Goal: Task Accomplishment & Management: Complete application form

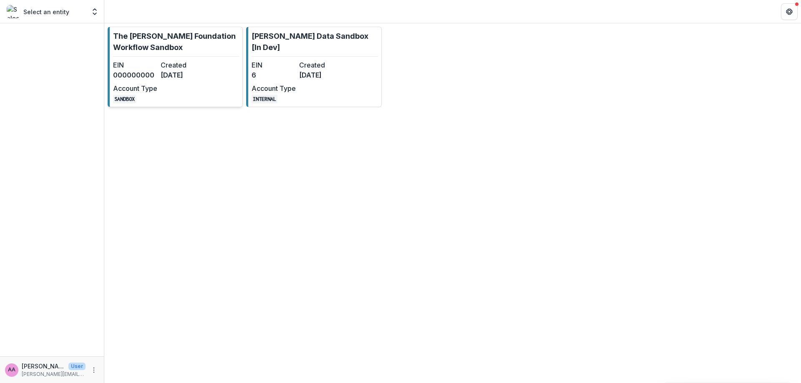
click at [230, 37] on p "The [PERSON_NAME] Foundation Workflow Sandbox" at bounding box center [176, 41] width 126 height 23
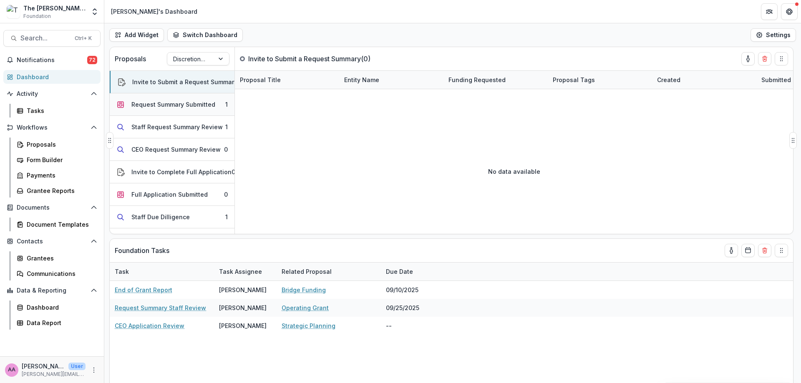
click at [161, 104] on div "Request Summary Submitted" at bounding box center [173, 104] width 84 height 9
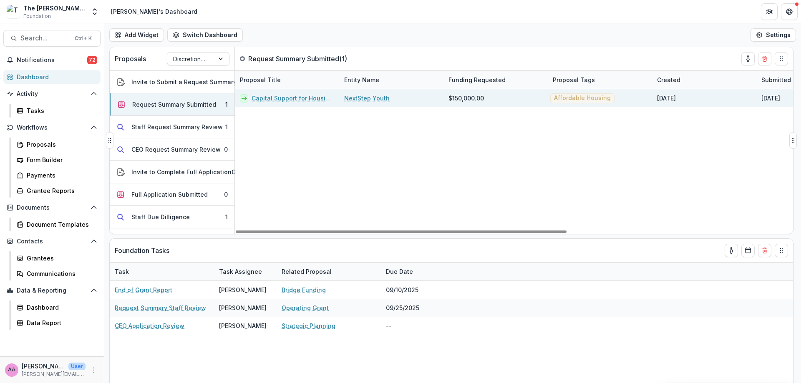
click at [292, 99] on link "Capital Support for Housing Expansion" at bounding box center [293, 98] width 83 height 9
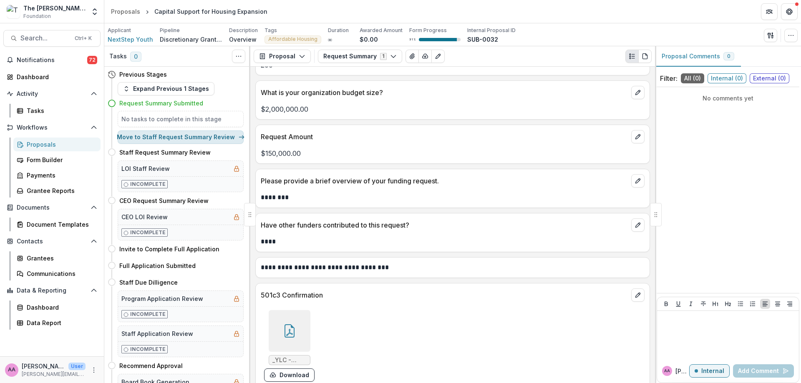
scroll to position [357, 0]
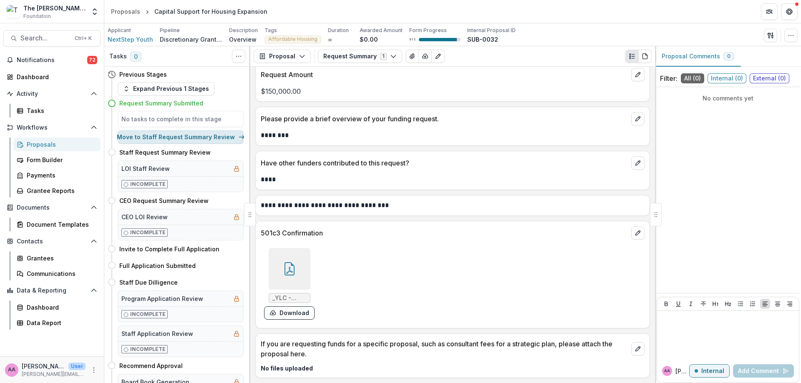
click at [194, 133] on button "Move to Staff Request Summary Review" at bounding box center [181, 137] width 126 height 13
select select "**********"
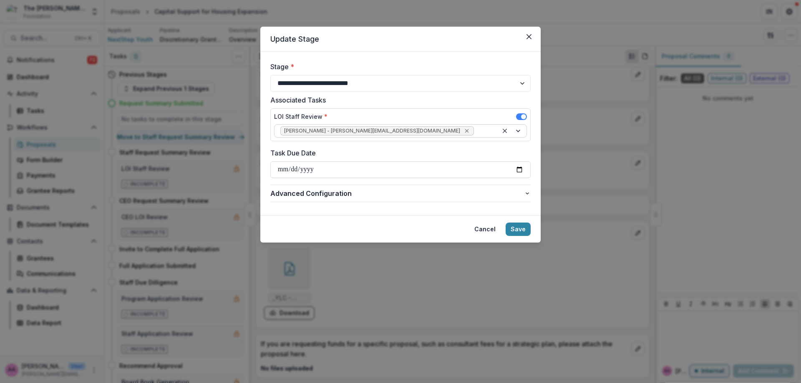
click at [463, 132] on icon "Remove Kate Sorestad - kate.sorestad@fristfoundation.org" at bounding box center [466, 131] width 7 height 7
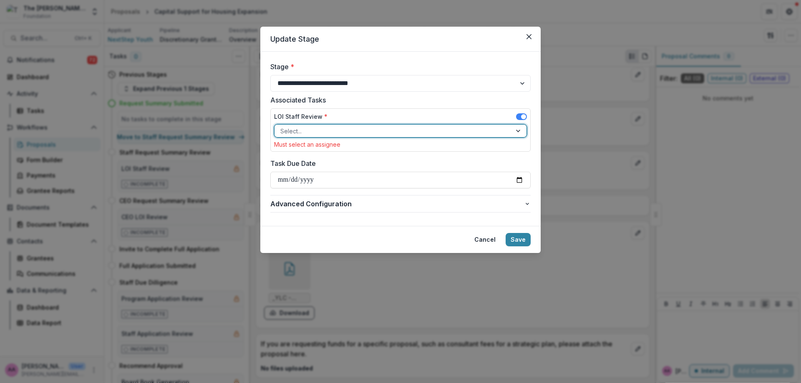
click at [426, 128] on div at bounding box center [392, 131] width 225 height 10
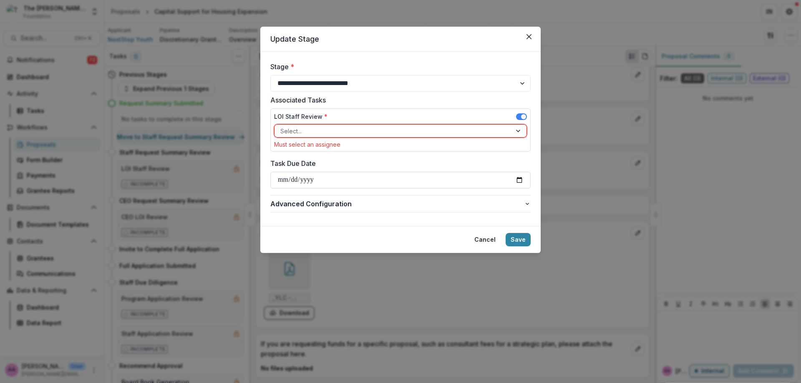
click at [404, 110] on div "LOI Staff Review * Select... Must select an assignee" at bounding box center [400, 129] width 260 height 43
drag, startPoint x: 526, startPoint y: 35, endPoint x: 473, endPoint y: 109, distance: 90.5
click at [479, 96] on section "**********" at bounding box center [400, 140] width 280 height 226
click at [468, 131] on div at bounding box center [392, 131] width 225 height 10
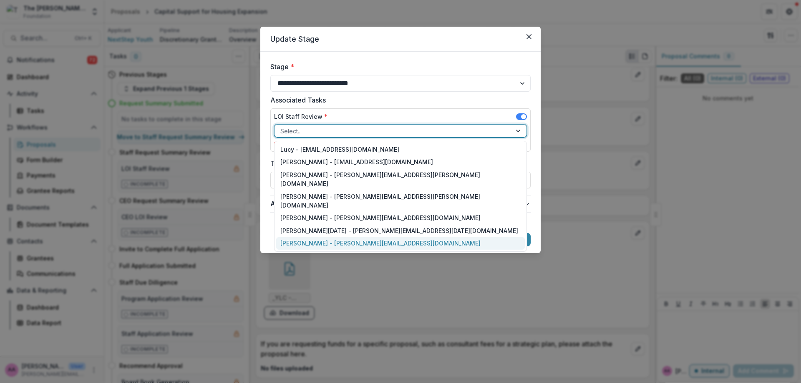
click at [307, 237] on div "[PERSON_NAME] - [PERSON_NAME][EMAIL_ADDRESS][DOMAIN_NAME]" at bounding box center [400, 243] width 249 height 13
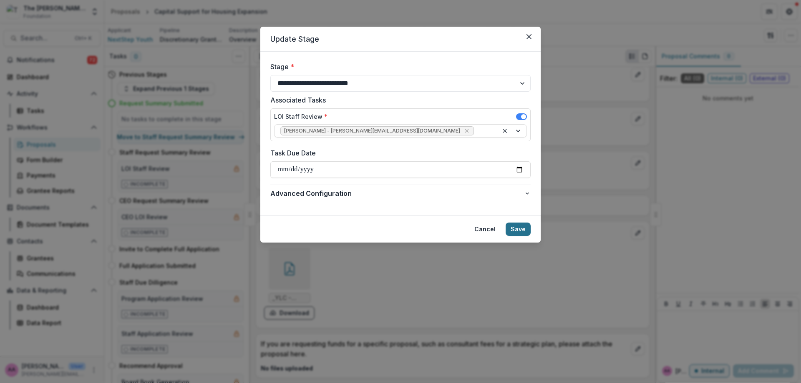
click at [521, 228] on button "Save" at bounding box center [518, 229] width 25 height 13
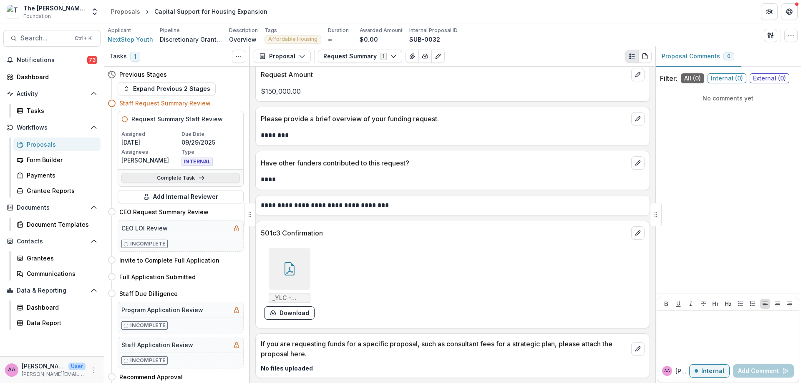
click at [137, 178] on link "Complete Task" at bounding box center [180, 178] width 118 height 10
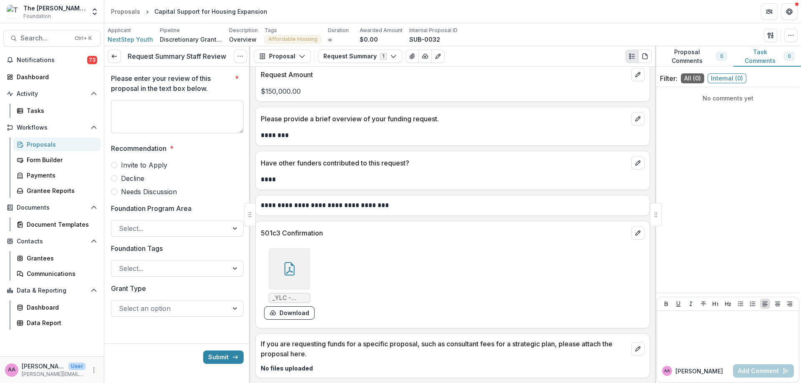
click at [157, 106] on textarea "Please enter your review of this proposal in the text box below. *" at bounding box center [177, 116] width 133 height 33
click at [150, 161] on span "Invite to Apply" at bounding box center [144, 165] width 46 height 10
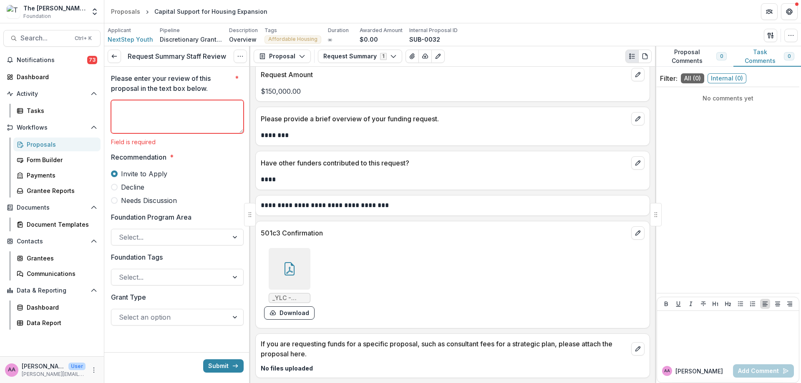
click at [145, 96] on div "Please enter your review of this proposal in the text box below. * Field is req…" at bounding box center [177, 109] width 133 height 72
click at [145, 106] on textarea "Please enter your review of this proposal in the text box below. *" at bounding box center [177, 116] width 133 height 33
type textarea "**********"
click at [187, 240] on div "**********" at bounding box center [177, 203] width 133 height 272
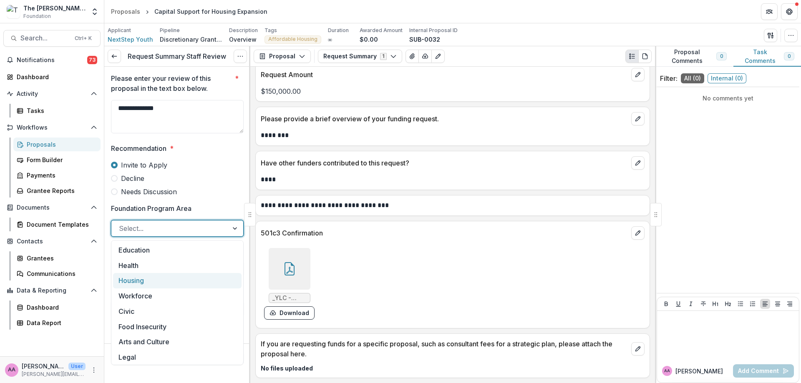
click at [167, 273] on div "Housing" at bounding box center [177, 280] width 128 height 15
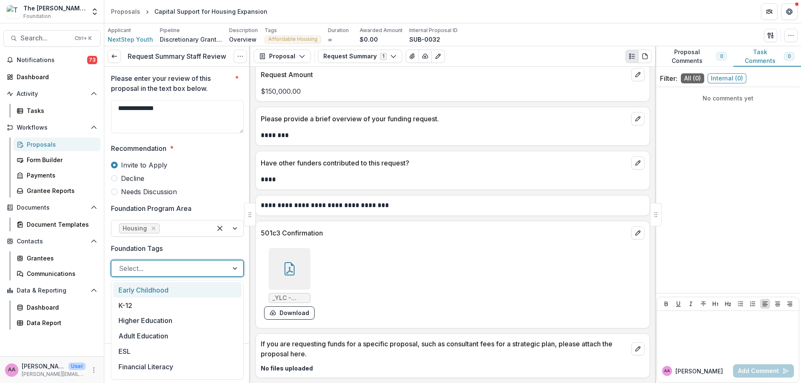
click at [164, 275] on div "Select..." at bounding box center [169, 268] width 117 height 13
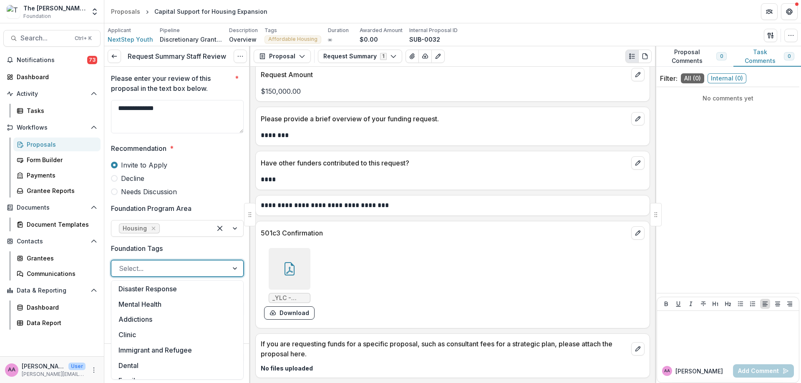
scroll to position [143, 0]
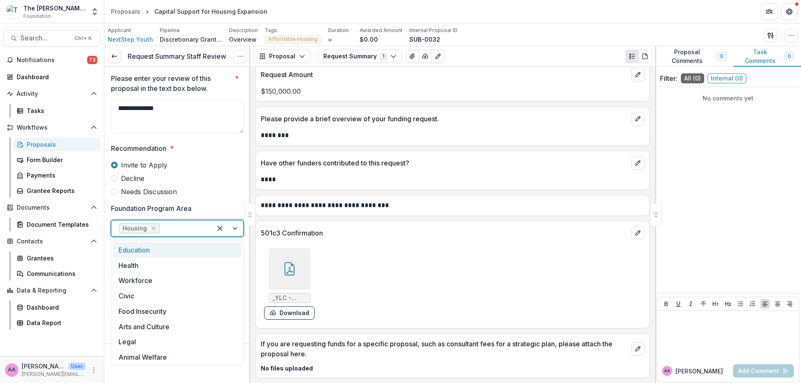
click at [193, 234] on div at bounding box center [182, 229] width 43 height 12
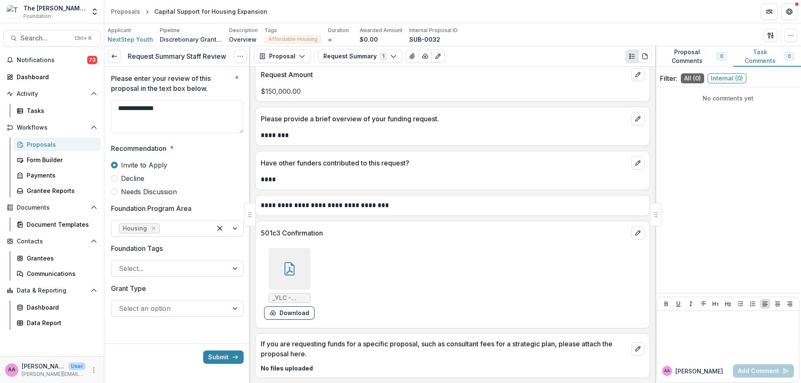
click at [201, 180] on label "Decline" at bounding box center [177, 179] width 133 height 10
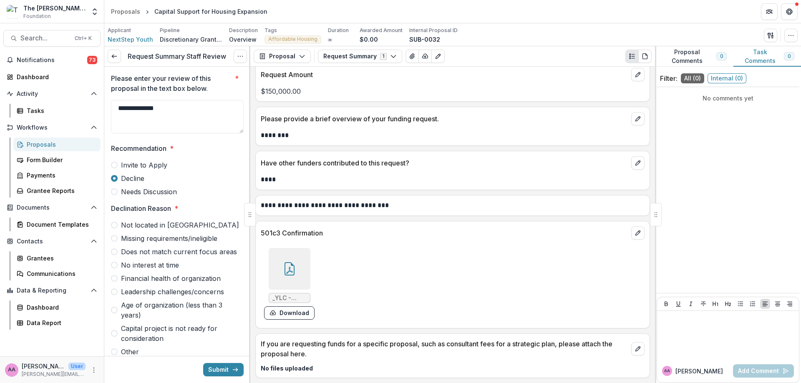
click at [135, 164] on span "Invite to Apply" at bounding box center [144, 165] width 46 height 10
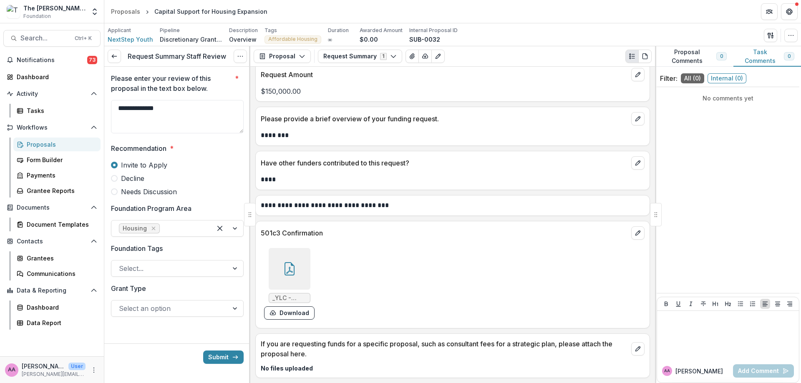
click at [169, 308] on div at bounding box center [170, 309] width 102 height 12
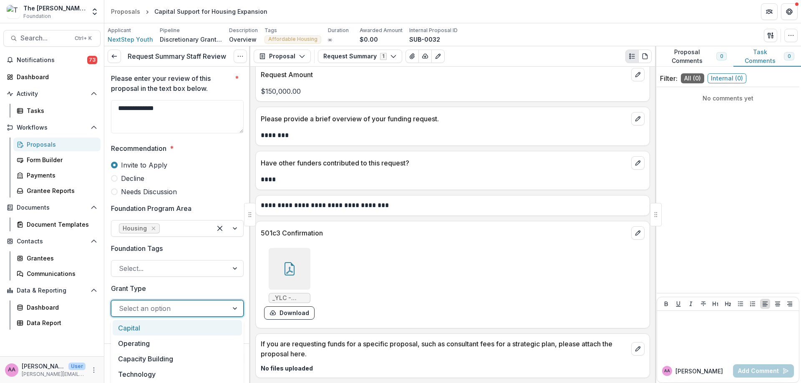
click at [157, 326] on div "Capital" at bounding box center [177, 327] width 129 height 15
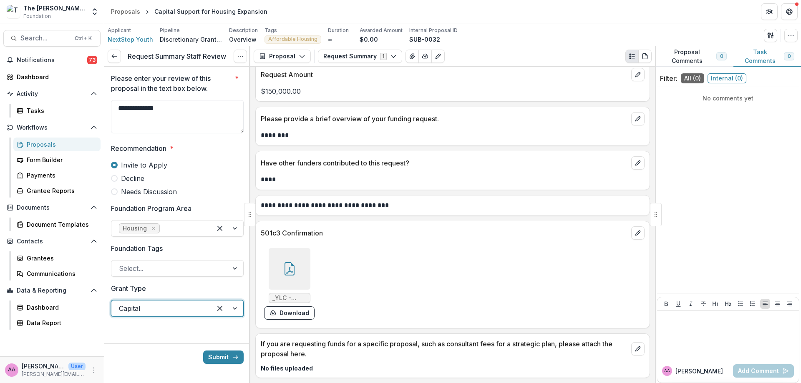
click at [144, 259] on div at bounding box center [177, 258] width 133 height 3
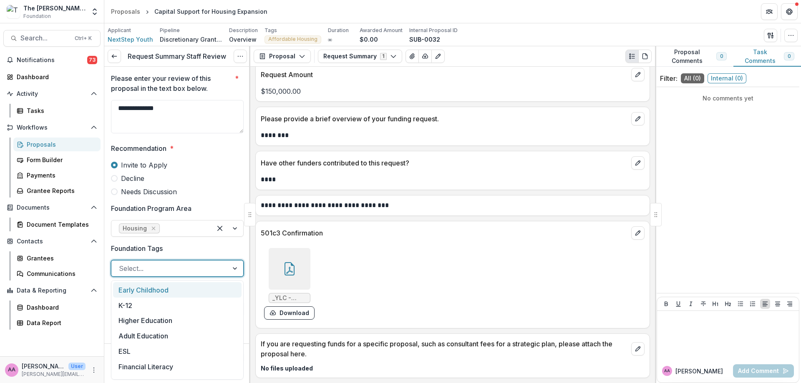
click at [144, 269] on div at bounding box center [170, 269] width 102 height 12
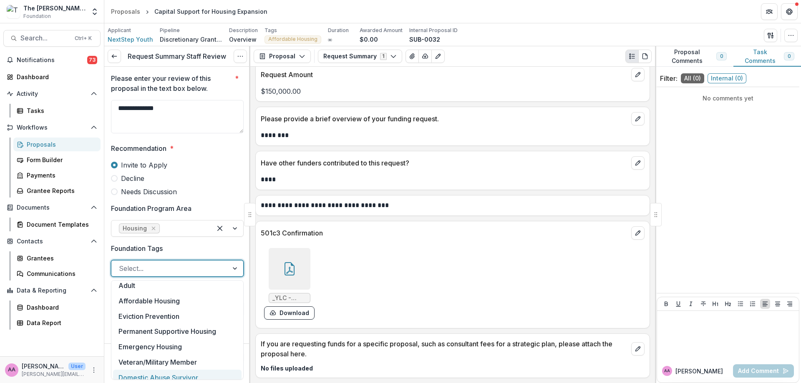
scroll to position [263, 0]
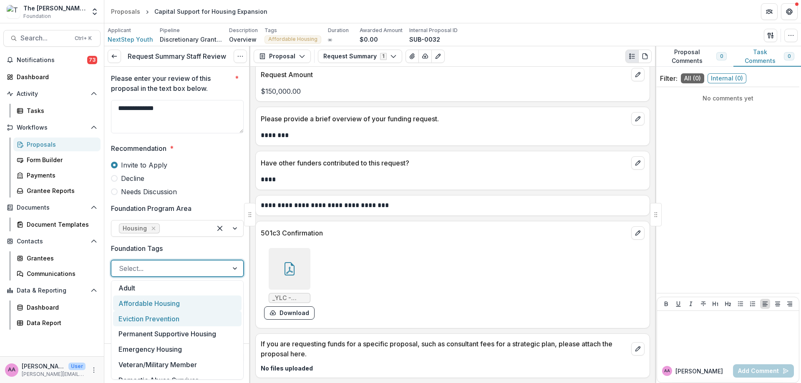
click at [166, 303] on div "Affordable Housing" at bounding box center [177, 303] width 128 height 15
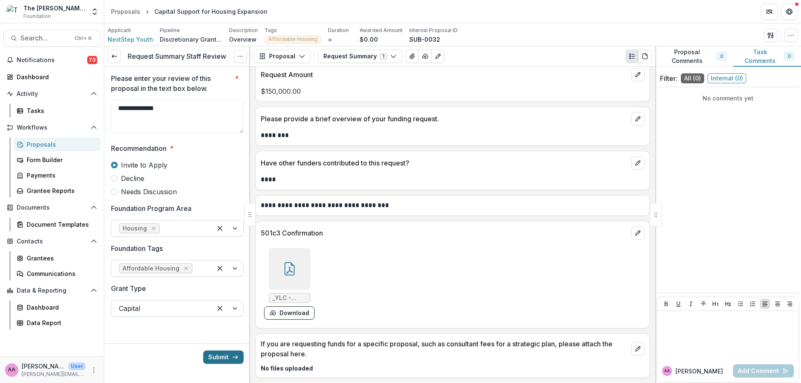
click at [224, 355] on button "Submit" at bounding box center [223, 357] width 40 height 13
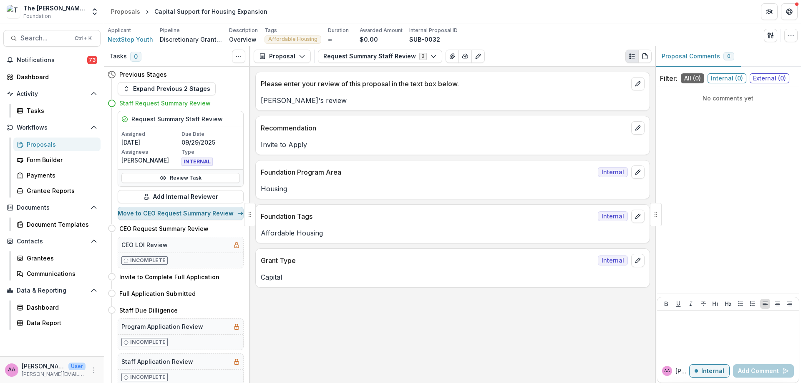
click at [191, 215] on button "Move to CEO Request Summary Review" at bounding box center [181, 213] width 126 height 13
select select "**********"
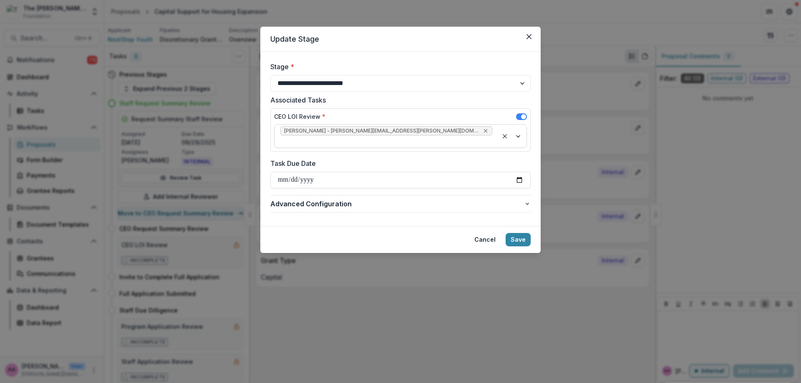
click at [484, 131] on icon "Remove Corinne Bergeron - corinne.bergeron@fristfoundation.org" at bounding box center [486, 131] width 4 height 4
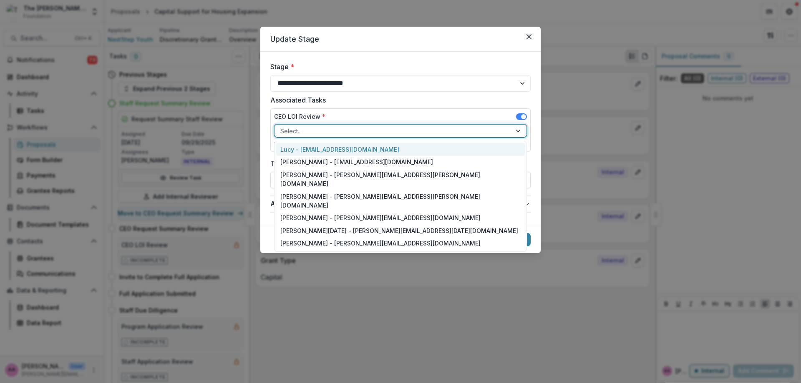
click at [425, 131] on div at bounding box center [392, 131] width 225 height 10
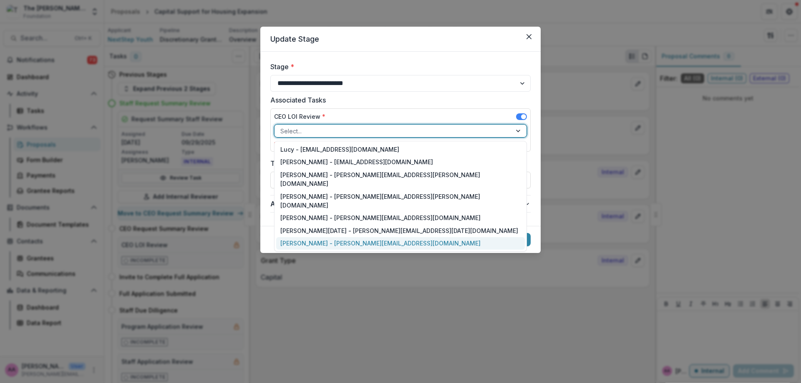
click at [326, 237] on div "[PERSON_NAME] - [PERSON_NAME][EMAIL_ADDRESS][DOMAIN_NAME]" at bounding box center [400, 243] width 249 height 13
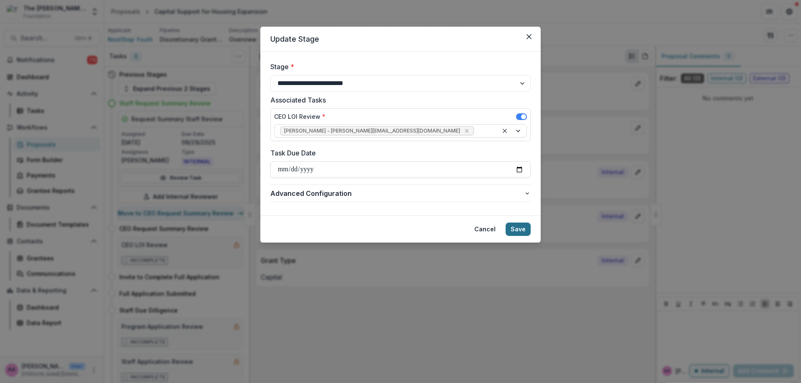
click at [522, 232] on button "Save" at bounding box center [518, 229] width 25 height 13
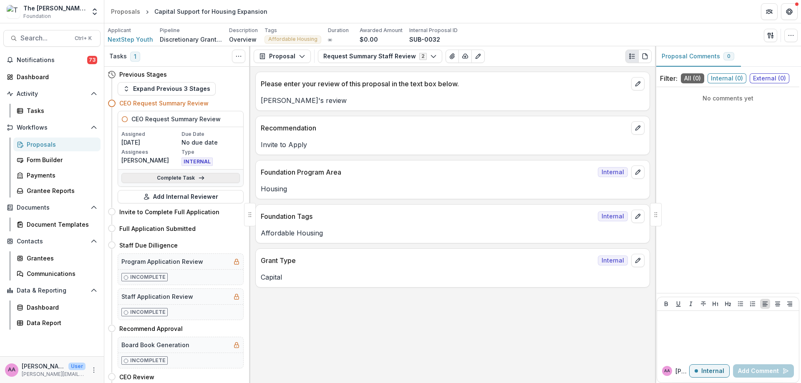
click at [149, 176] on link "Complete Task" at bounding box center [180, 178] width 118 height 10
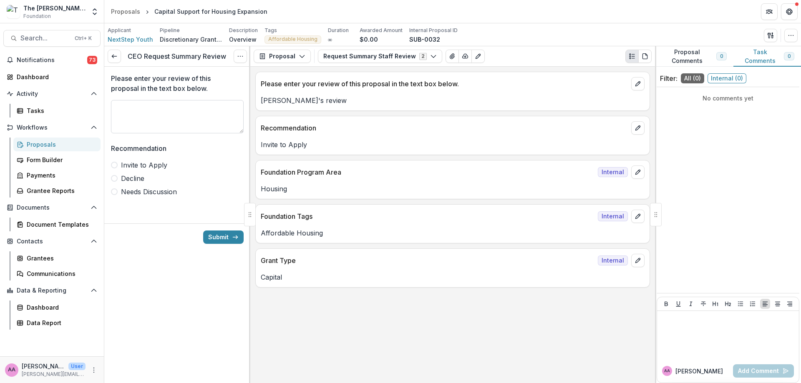
click at [177, 124] on textarea "Please enter your review of this proposal in the text box below." at bounding box center [177, 116] width 133 height 33
click at [166, 166] on span "Invite to Apply" at bounding box center [144, 165] width 46 height 10
click at [213, 239] on button "Submit" at bounding box center [223, 237] width 40 height 13
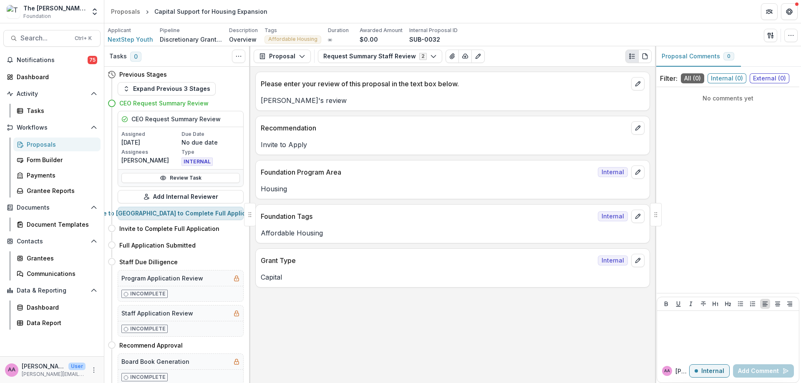
click at [169, 216] on button "Move to [GEOGRAPHIC_DATA] to Complete Full Application" at bounding box center [181, 213] width 126 height 13
select select "**********"
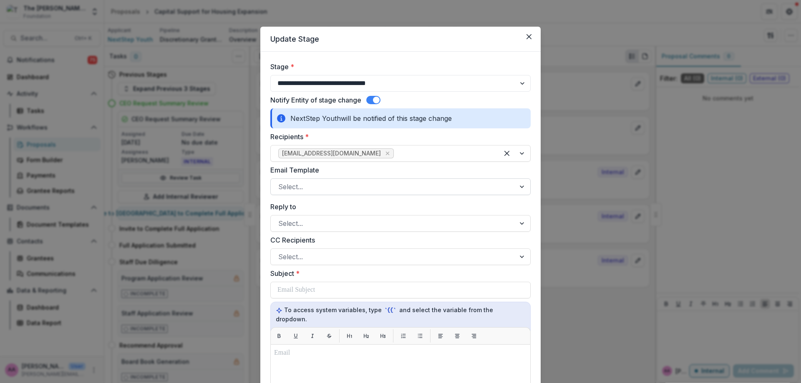
click at [304, 184] on div at bounding box center [392, 187] width 229 height 12
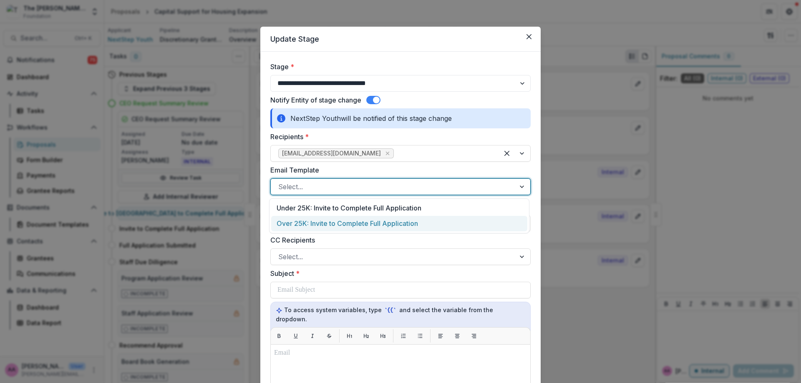
click at [302, 223] on div "Over 25K: Invite to Complete Full Application" at bounding box center [399, 223] width 256 height 15
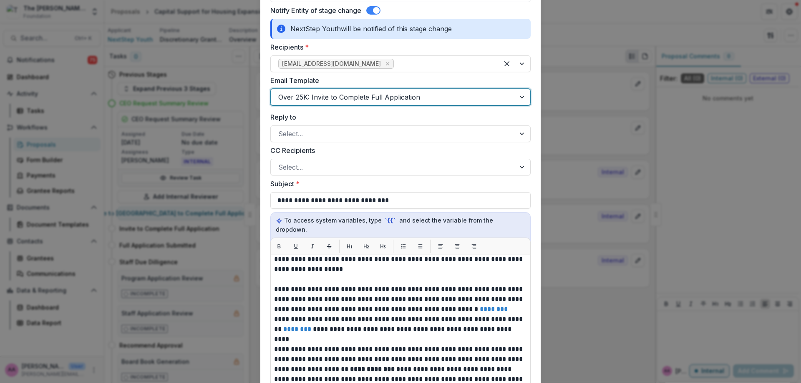
scroll to position [115, 0]
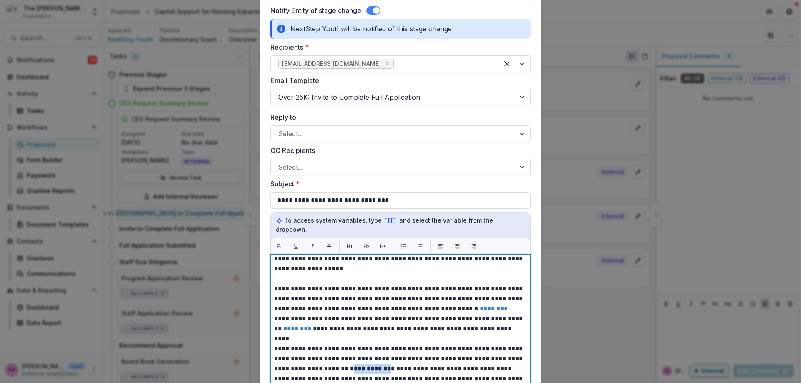
drag, startPoint x: 365, startPoint y: 359, endPoint x: 330, endPoint y: 357, distance: 35.5
click at [350, 366] on strong "**********" at bounding box center [372, 369] width 45 height 6
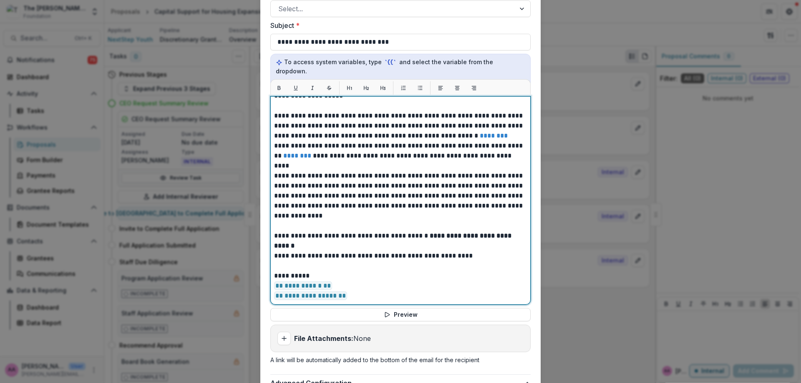
scroll to position [363, 0]
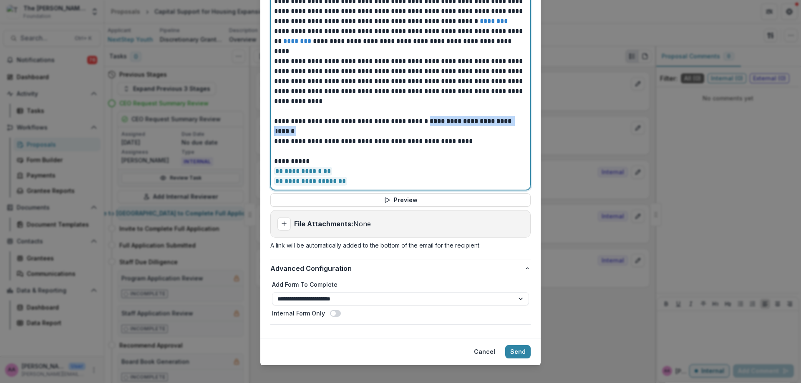
drag, startPoint x: 420, startPoint y: 111, endPoint x: 550, endPoint y: 120, distance: 130.4
click at [551, 121] on div "**********" at bounding box center [400, 191] width 801 height 383
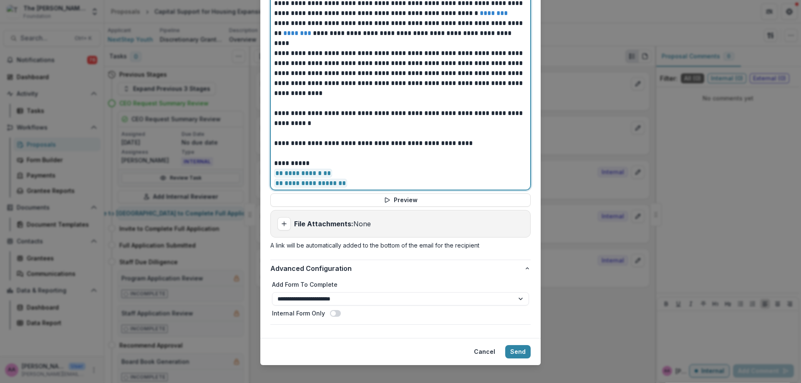
scroll to position [139, 0]
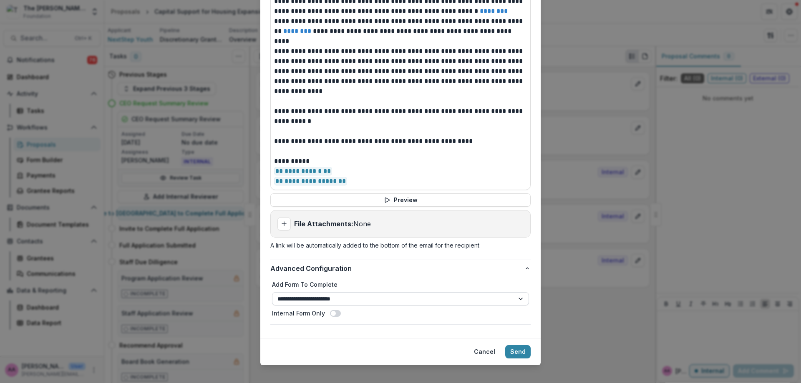
click at [366, 292] on select "**********" at bounding box center [400, 298] width 257 height 13
select select "**********"
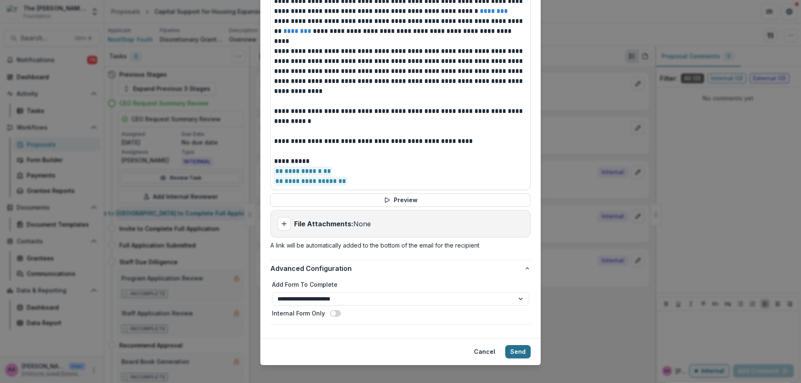
click at [520, 347] on button "Send" at bounding box center [517, 351] width 25 height 13
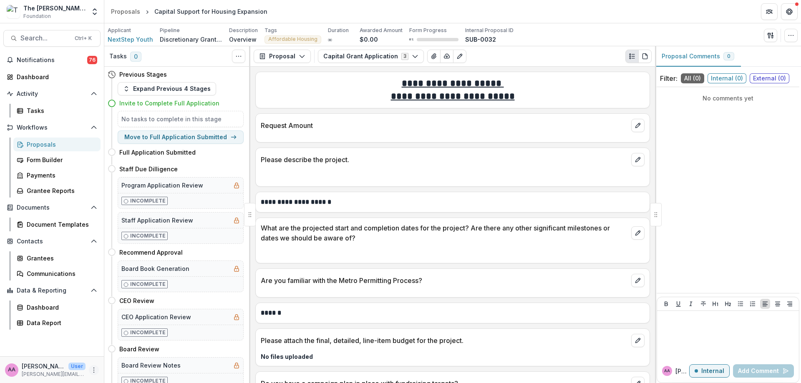
click at [95, 372] on icon "More" at bounding box center [94, 370] width 7 height 7
click at [121, 368] on button "Logout" at bounding box center [148, 367] width 89 height 14
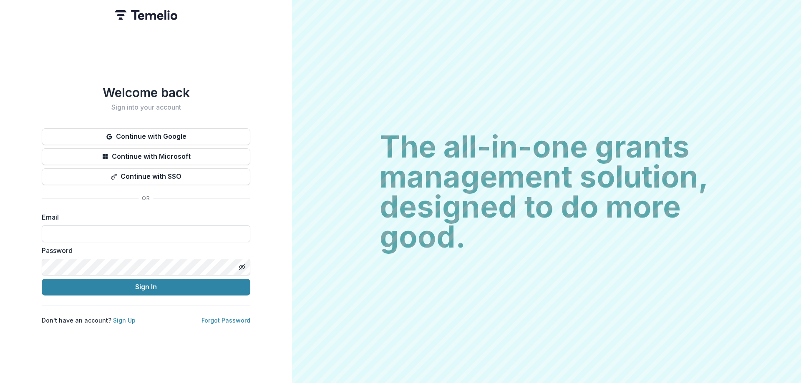
click at [103, 226] on input at bounding box center [146, 234] width 209 height 17
click at [111, 236] on input "**********" at bounding box center [146, 234] width 209 height 17
type input "**********"
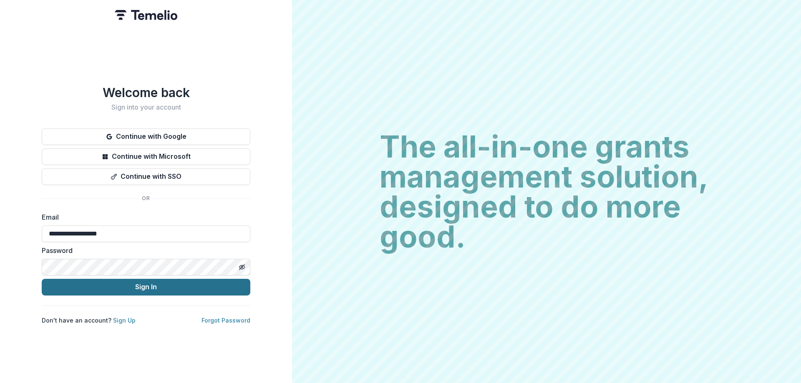
click at [106, 285] on button "Sign In" at bounding box center [146, 287] width 209 height 17
